Goal: Navigation & Orientation: Go to known website

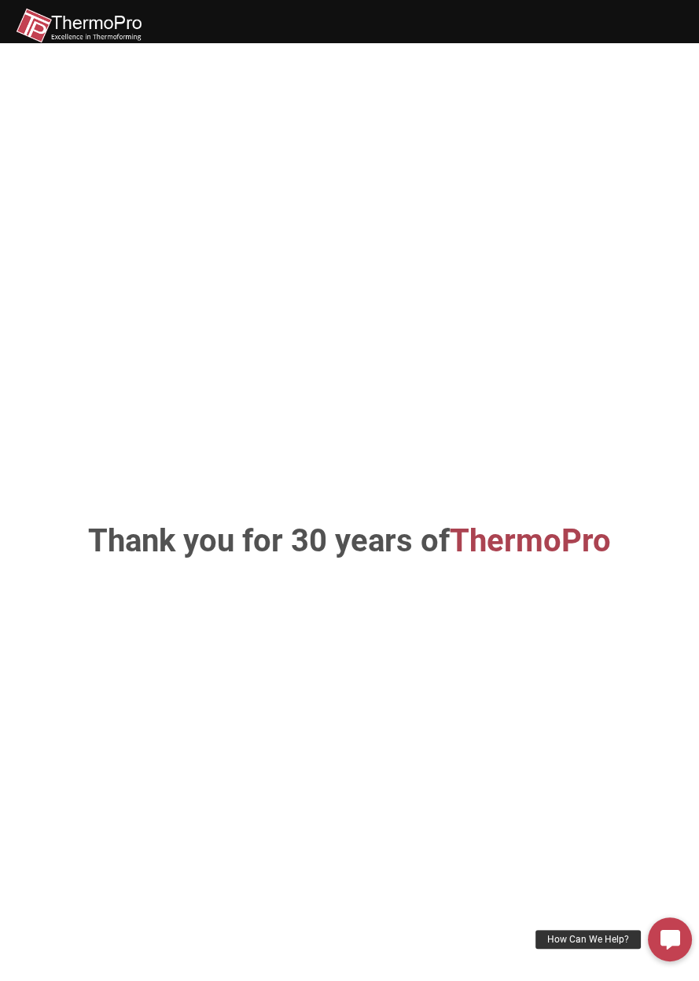
click at [556, 559] on span "ThermoPro" at bounding box center [529, 541] width 161 height 37
click at [547, 559] on span "ThermoPro" at bounding box center [529, 541] width 161 height 37
